Goal: Information Seeking & Learning: Learn about a topic

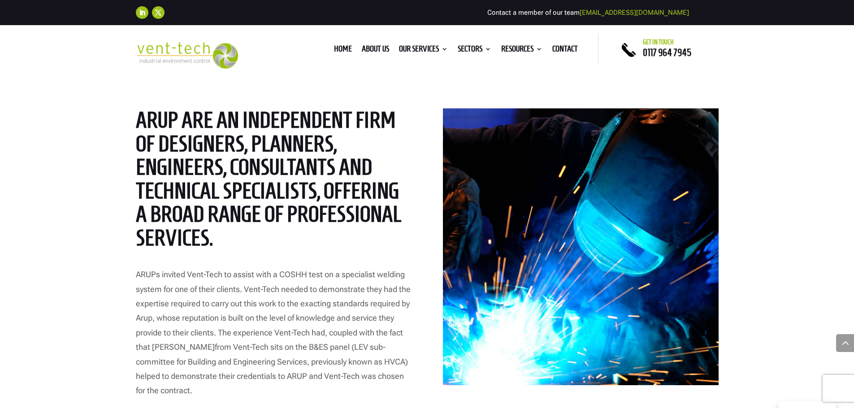
scroll to position [403, 0]
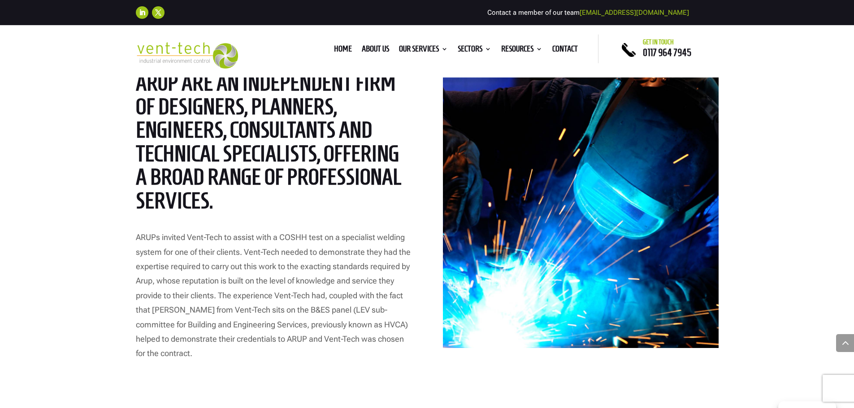
scroll to position [493, 0]
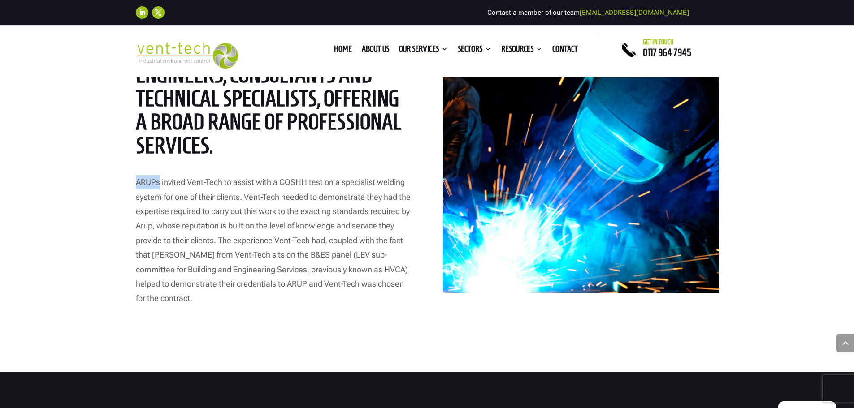
drag, startPoint x: 135, startPoint y: 181, endPoint x: 160, endPoint y: 186, distance: 25.1
click at [160, 186] on div "ARUP – Examination and Testing of LEV Systems Case Study ARUP are an independen…" at bounding box center [427, 137] width 854 height 470
click at [180, 185] on span "ARUPs invited Vent-Tech to assist with a COSHH test on a specialist welding sys…" at bounding box center [273, 241] width 275 height 126
drag, startPoint x: 152, startPoint y: 228, endPoint x: 136, endPoint y: 229, distance: 15.3
click at [136, 229] on span "ARUPs invited Vent-Tech to assist with a COSHH test on a specialist welding sys…" at bounding box center [273, 241] width 275 height 126
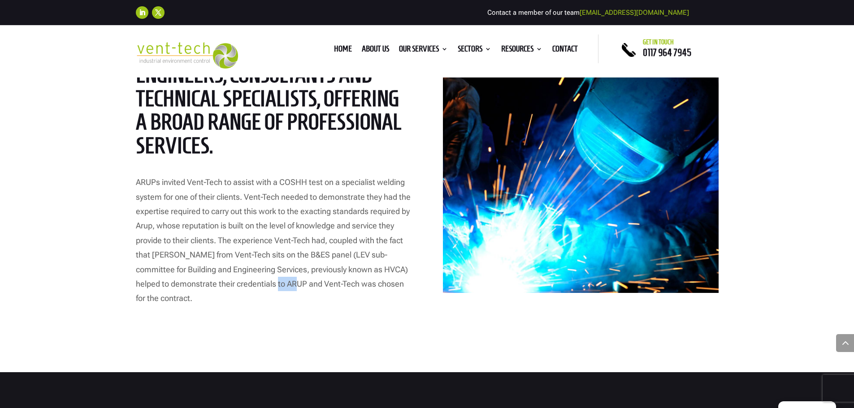
drag, startPoint x: 250, startPoint y: 285, endPoint x: 271, endPoint y: 290, distance: 21.3
click at [271, 290] on p "ARUPs invited Vent-Tech to assist with a COSHH test on a specialist welding sys…" at bounding box center [273, 240] width 275 height 131
click at [195, 235] on p "ARUPs invited Vent-Tech to assist with a COSHH test on a specialist welding sys…" at bounding box center [273, 240] width 275 height 131
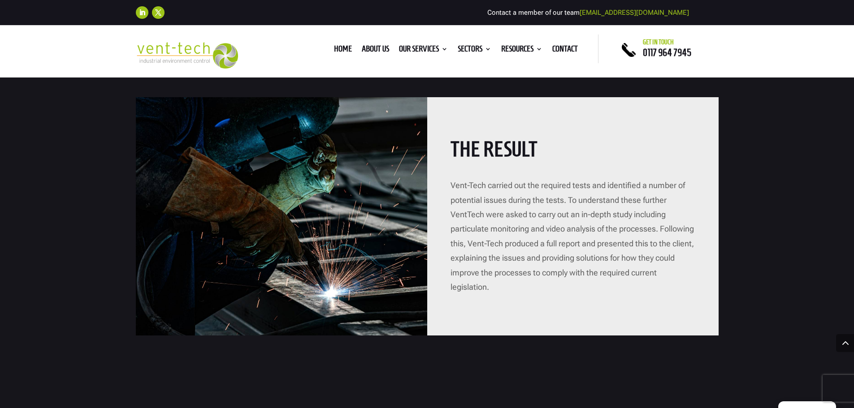
scroll to position [852, 0]
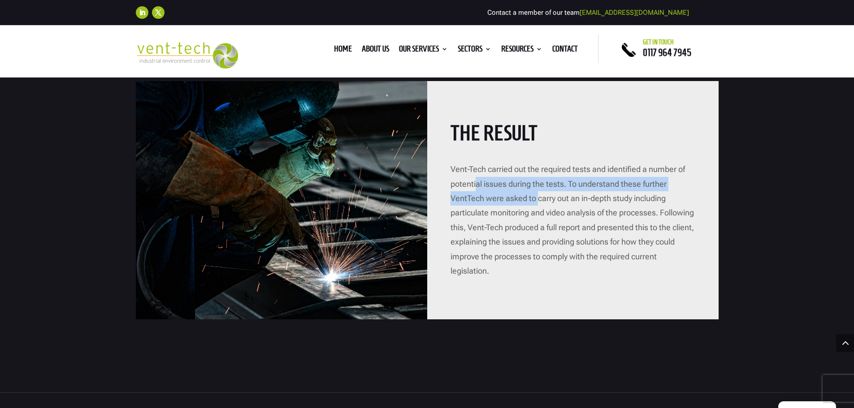
drag, startPoint x: 490, startPoint y: 183, endPoint x: 539, endPoint y: 197, distance: 51.2
click at [539, 197] on p "Vent-Tech carried out the required tests and identified a number of potential i…" at bounding box center [573, 220] width 245 height 116
click at [539, 197] on span "Vent-Tech carried out the required tests and identified a number of potential i…" at bounding box center [572, 220] width 243 height 111
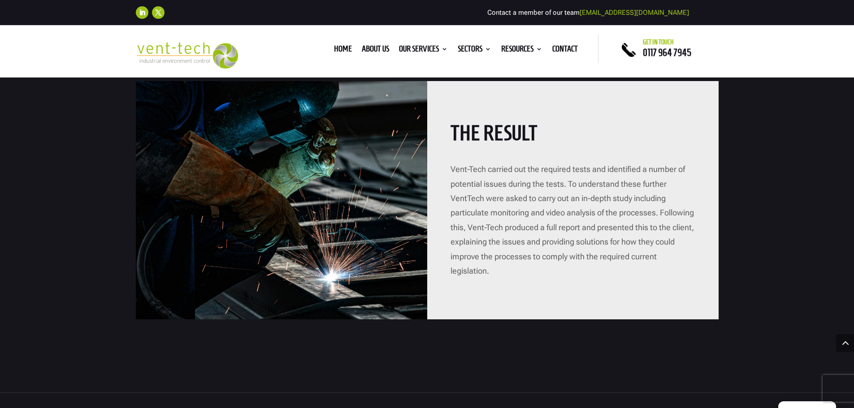
click at [466, 198] on span "Vent-Tech carried out the required tests and identified a number of potential i…" at bounding box center [572, 220] width 243 height 111
drag, startPoint x: 481, startPoint y: 199, endPoint x: 453, endPoint y: 199, distance: 27.3
click at [453, 199] on span "Vent-Tech carried out the required tests and identified a number of potential i…" at bounding box center [572, 220] width 243 height 111
drag, startPoint x: 508, startPoint y: 230, endPoint x: 533, endPoint y: 227, distance: 24.9
click at [533, 227] on span "Vent-Tech carried out the required tests and identified a number of potential i…" at bounding box center [572, 220] width 243 height 111
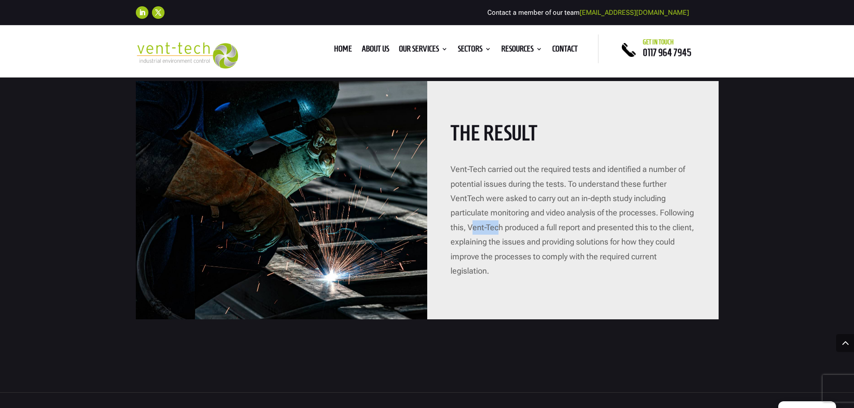
click at [533, 227] on span "Vent-Tech carried out the required tests and identified a number of potential i…" at bounding box center [572, 220] width 243 height 111
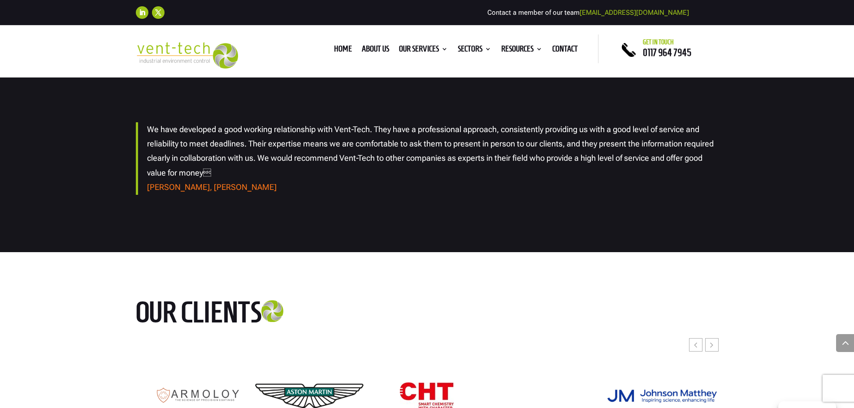
scroll to position [1210, 0]
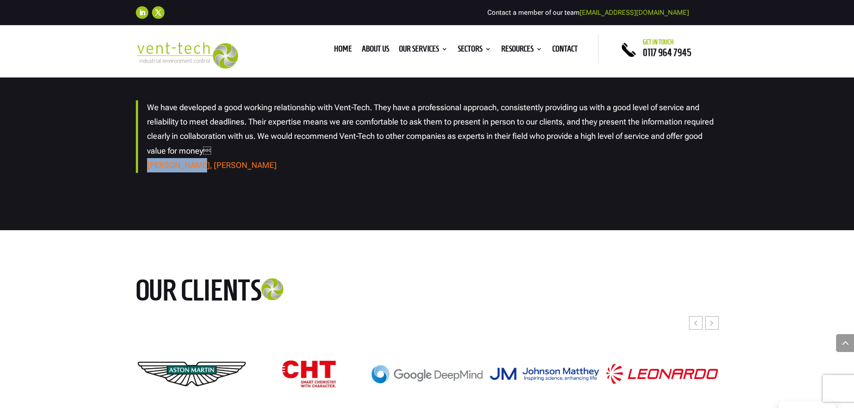
drag, startPoint x: 188, startPoint y: 167, endPoint x: 147, endPoint y: 167, distance: 41.7
click at [147, 167] on small "[PERSON_NAME], [PERSON_NAME]" at bounding box center [212, 164] width 130 height 9
click at [173, 131] on span "We have developed a good working relationship with Vent-Tech. They have a profe…" at bounding box center [430, 129] width 567 height 53
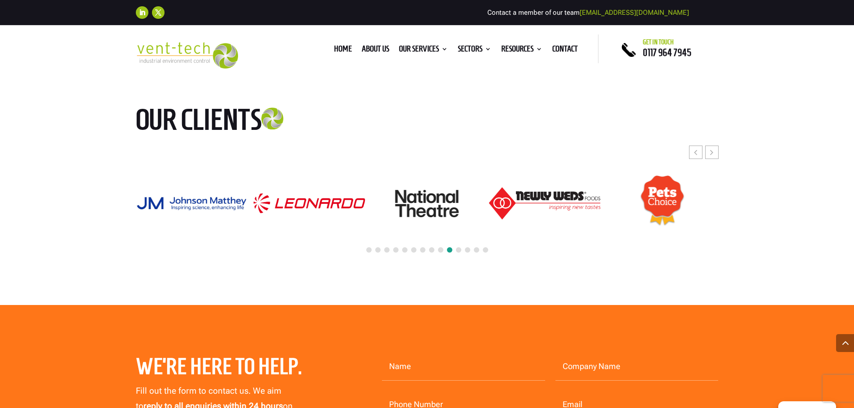
scroll to position [1390, 0]
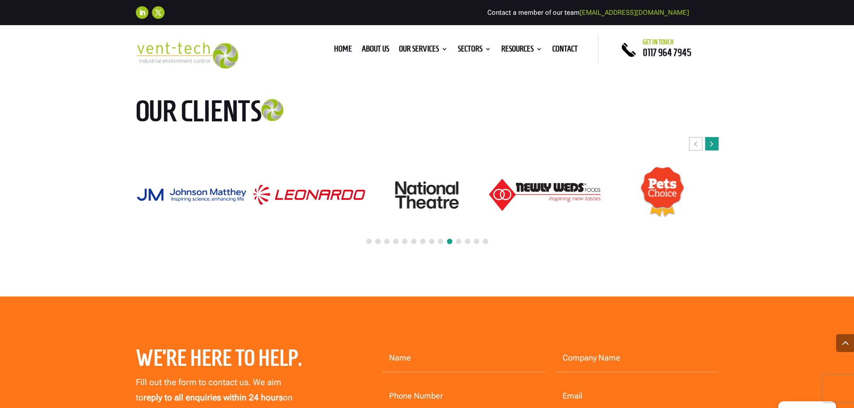
click at [714, 145] on div "Next slide" at bounding box center [711, 143] width 13 height 13
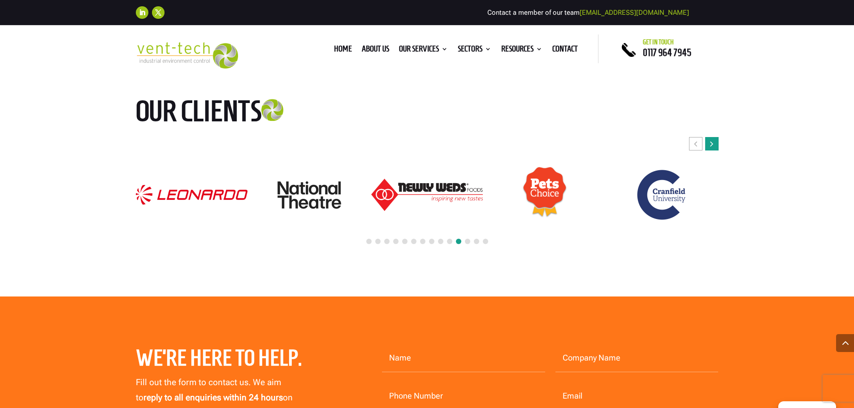
click at [714, 145] on div "Next slide" at bounding box center [711, 143] width 13 height 13
click at [694, 143] on icon "Previous slide" at bounding box center [695, 143] width 3 height 9
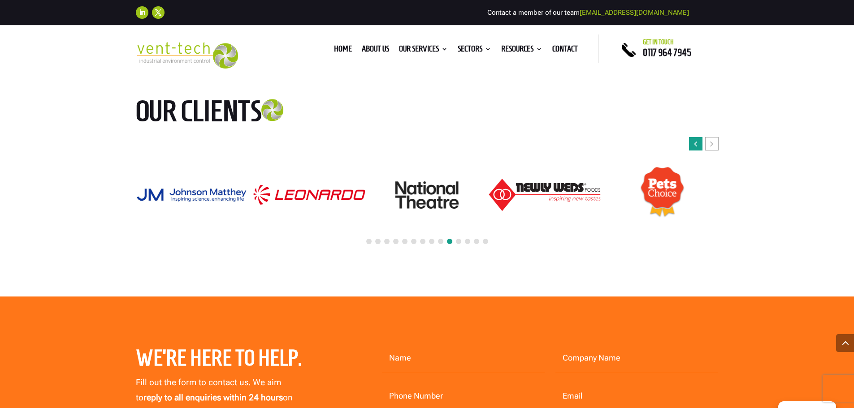
click at [694, 143] on icon "Previous slide" at bounding box center [695, 143] width 3 height 9
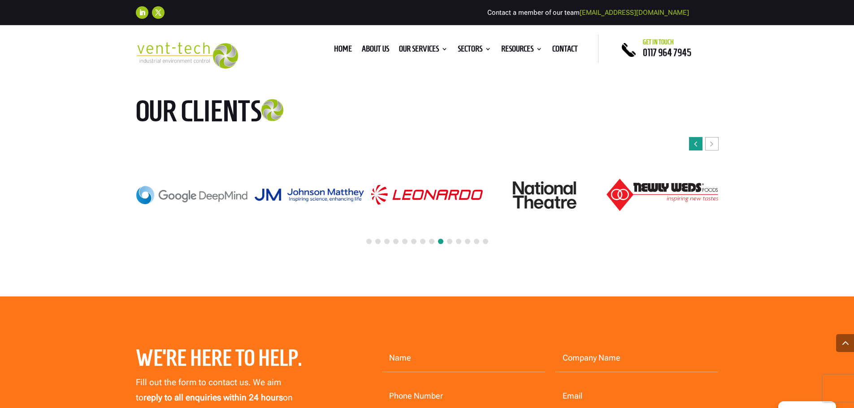
click at [694, 143] on icon "Previous slide" at bounding box center [695, 143] width 3 height 9
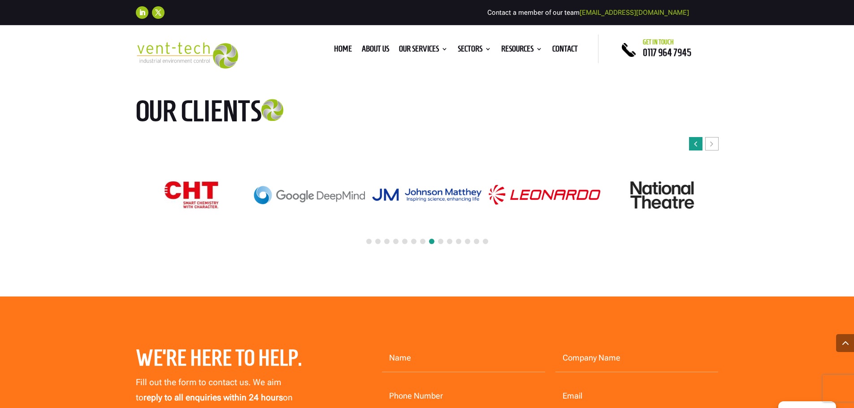
click at [694, 143] on icon "Previous slide" at bounding box center [695, 143] width 3 height 9
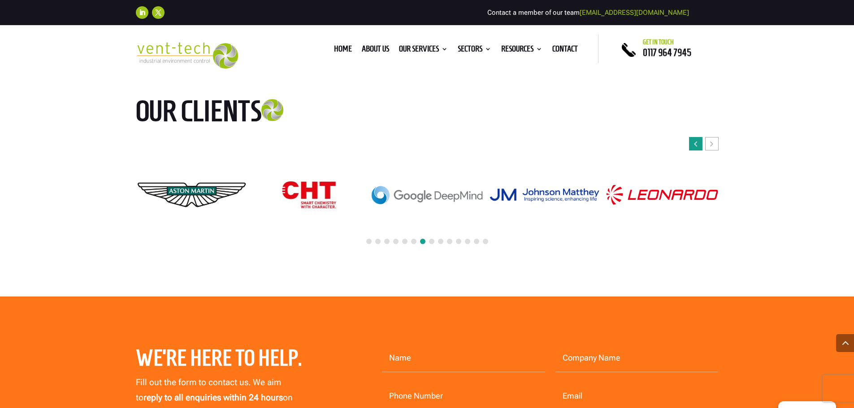
click at [694, 143] on icon "Previous slide" at bounding box center [695, 143] width 3 height 9
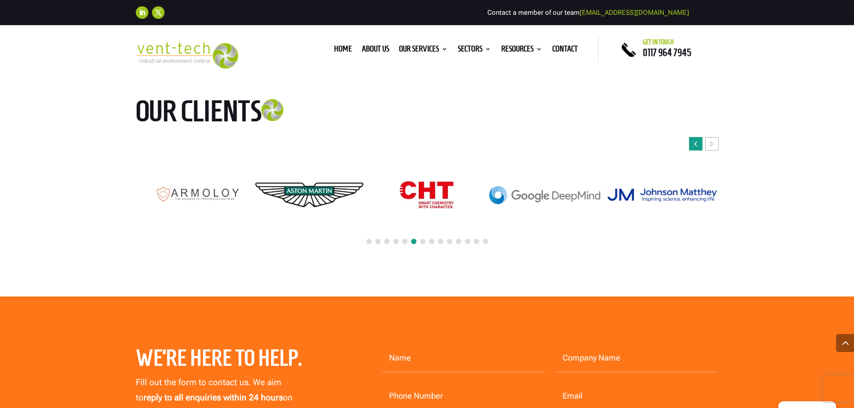
click at [694, 143] on icon "Previous slide" at bounding box center [695, 143] width 3 height 9
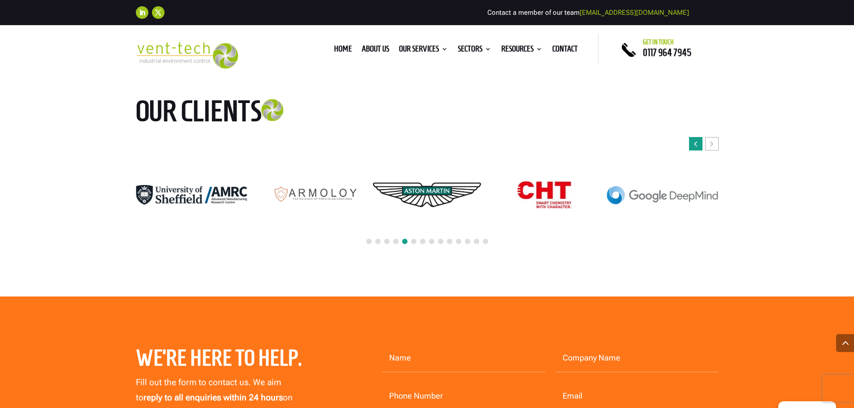
click at [694, 143] on icon "Previous slide" at bounding box center [695, 143] width 3 height 9
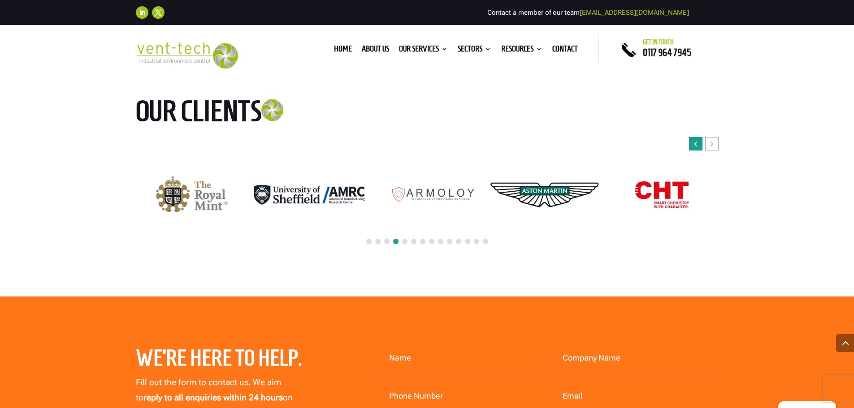
click at [694, 143] on icon "Previous slide" at bounding box center [695, 143] width 3 height 9
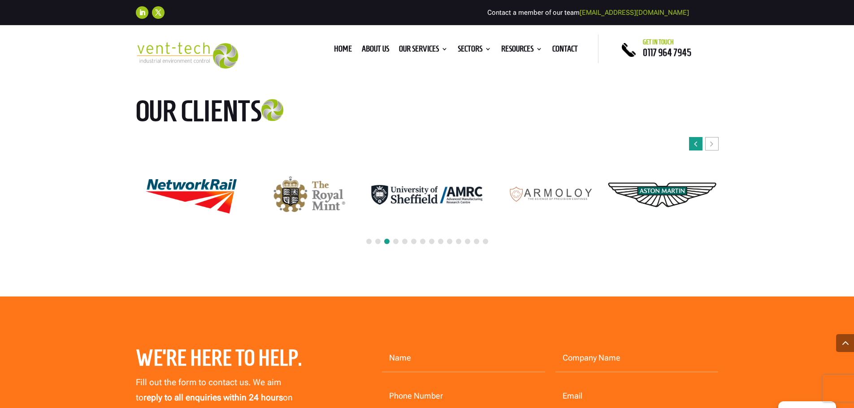
click at [694, 143] on icon "Previous slide" at bounding box center [695, 143] width 3 height 9
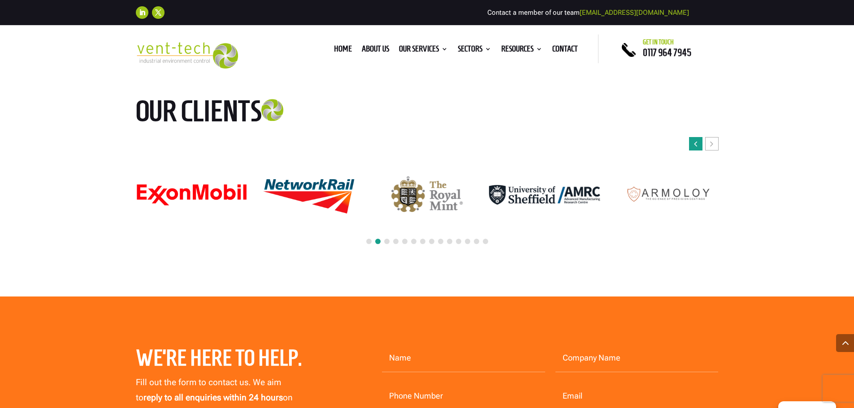
click at [694, 143] on icon "Previous slide" at bounding box center [695, 143] width 3 height 9
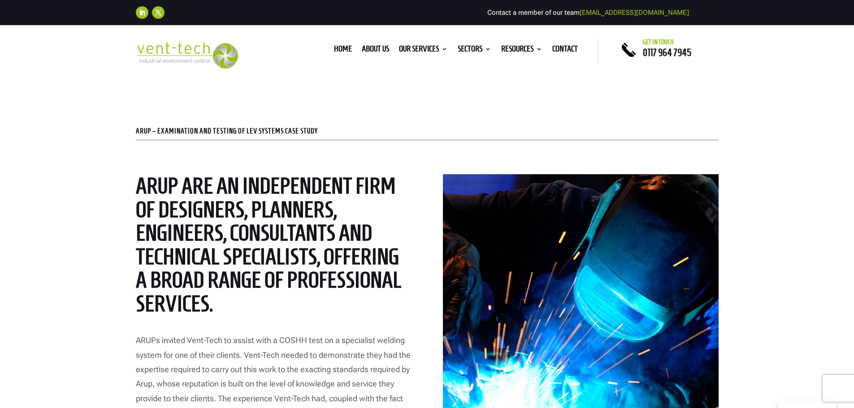
scroll to position [179, 0]
